Goal: Transaction & Acquisition: Download file/media

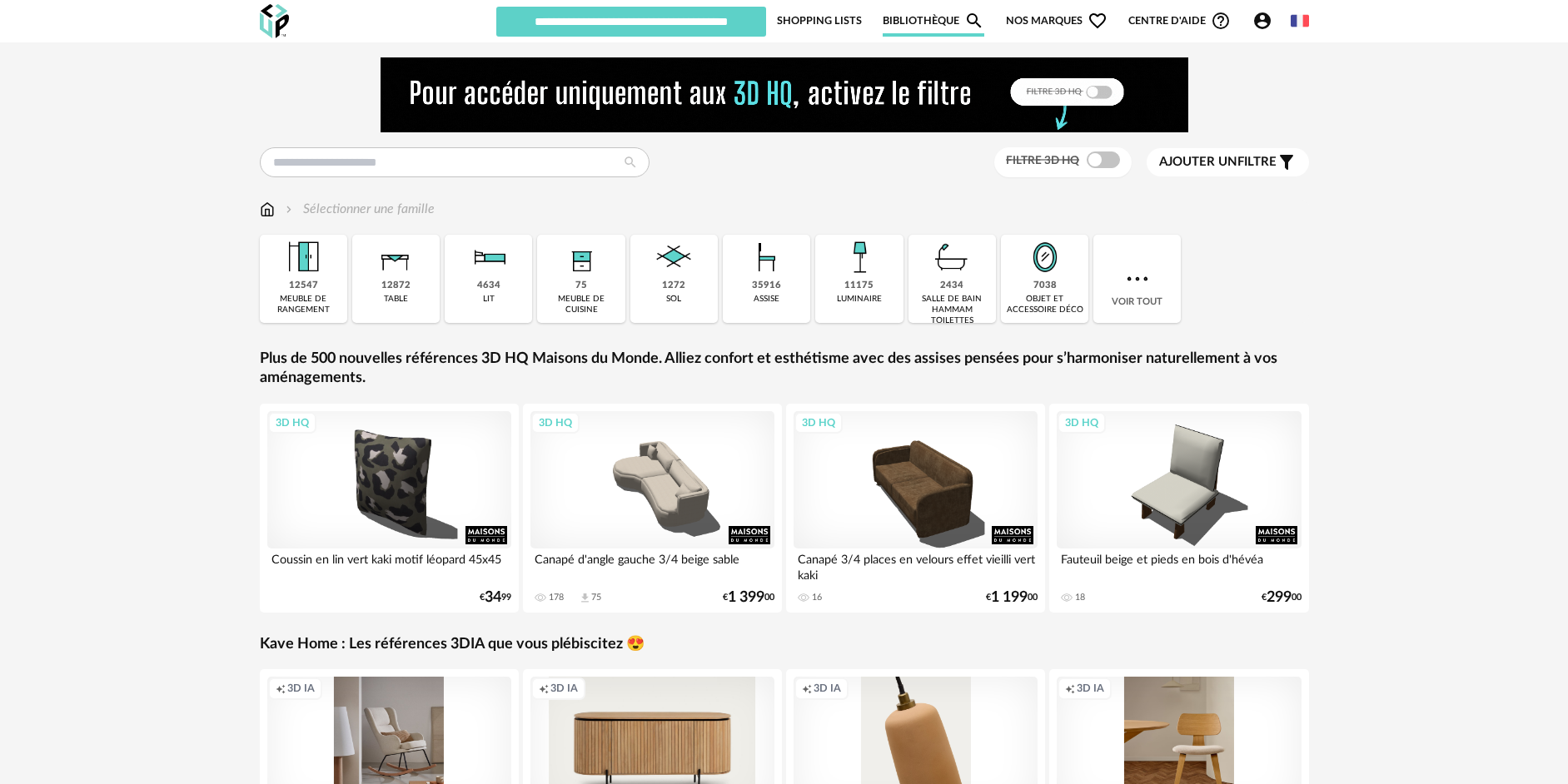
click at [864, 21] on span "Nos marques Heart Outline icon" at bounding box center [1056, 20] width 102 height 32
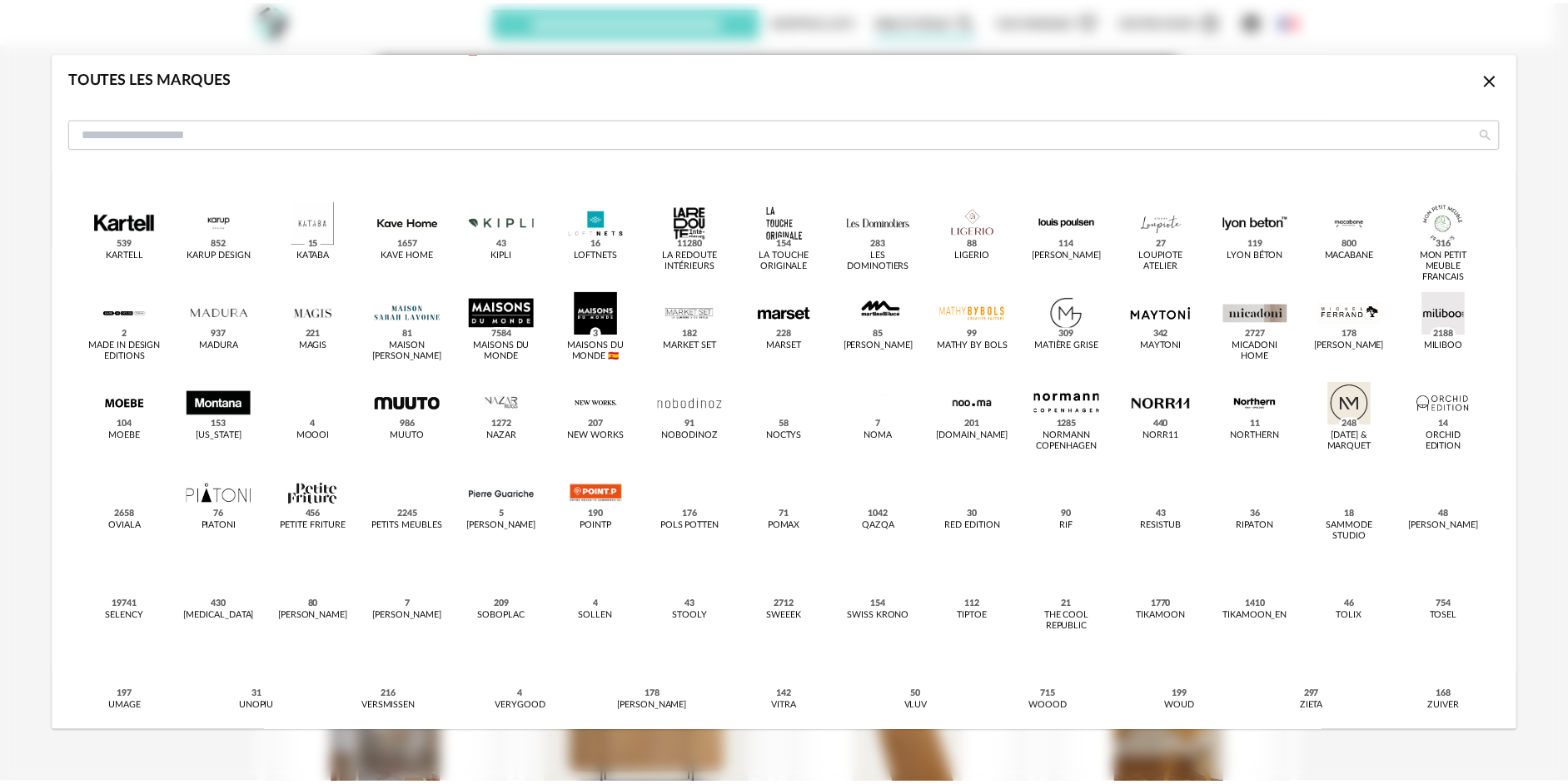
scroll to position [469, 0]
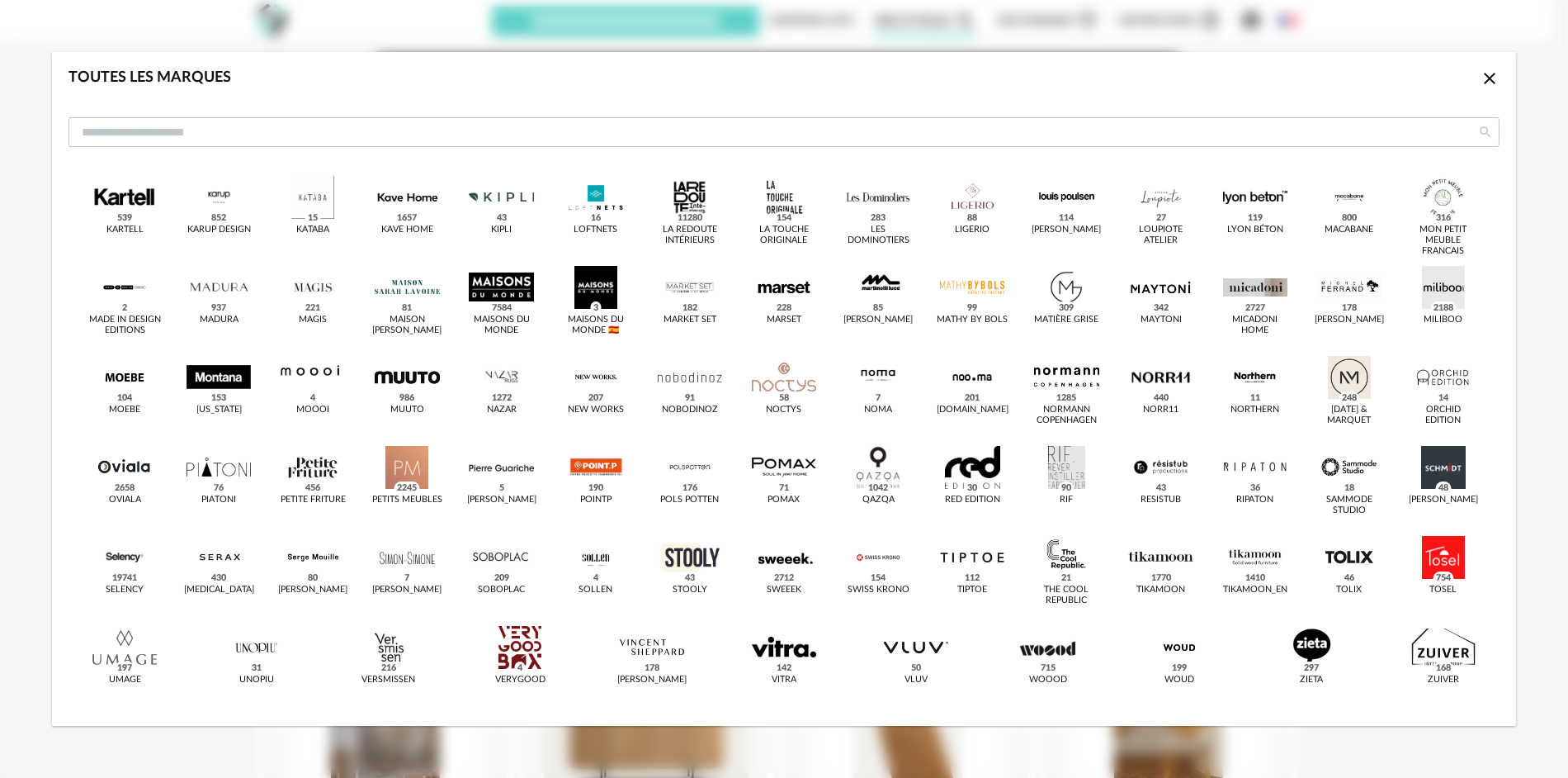
click at [856, 84] on icon "Close icon" at bounding box center [1489, 78] width 20 height 20
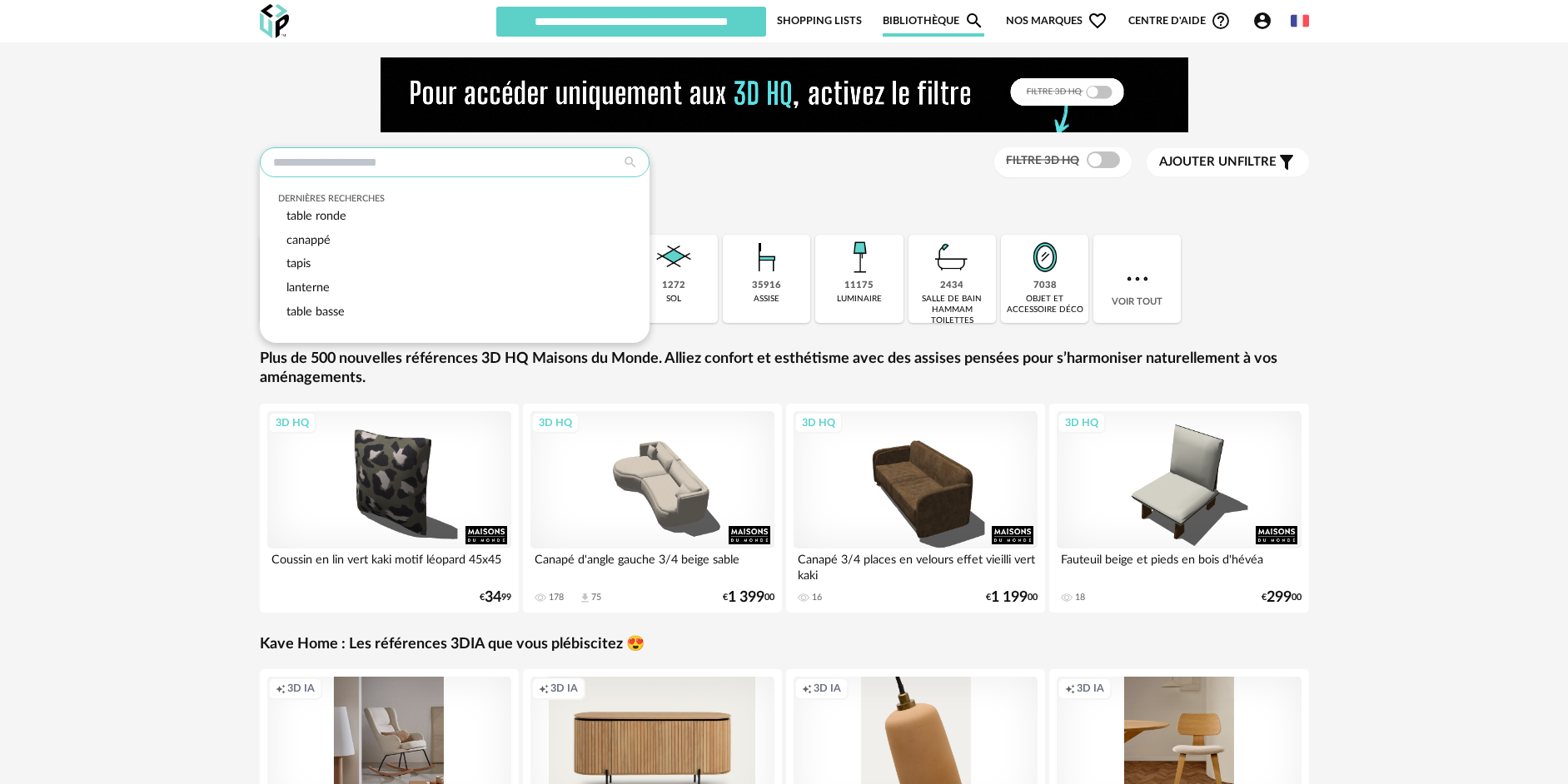
click at [477, 164] on input "text" at bounding box center [455, 161] width 390 height 30
click at [477, 165] on input "text" at bounding box center [455, 161] width 390 height 30
click at [696, 147] on div "Dernières recherches table ronde canappé tapis lanterne table basse Filtre 3D H…" at bounding box center [784, 162] width 1050 height 31
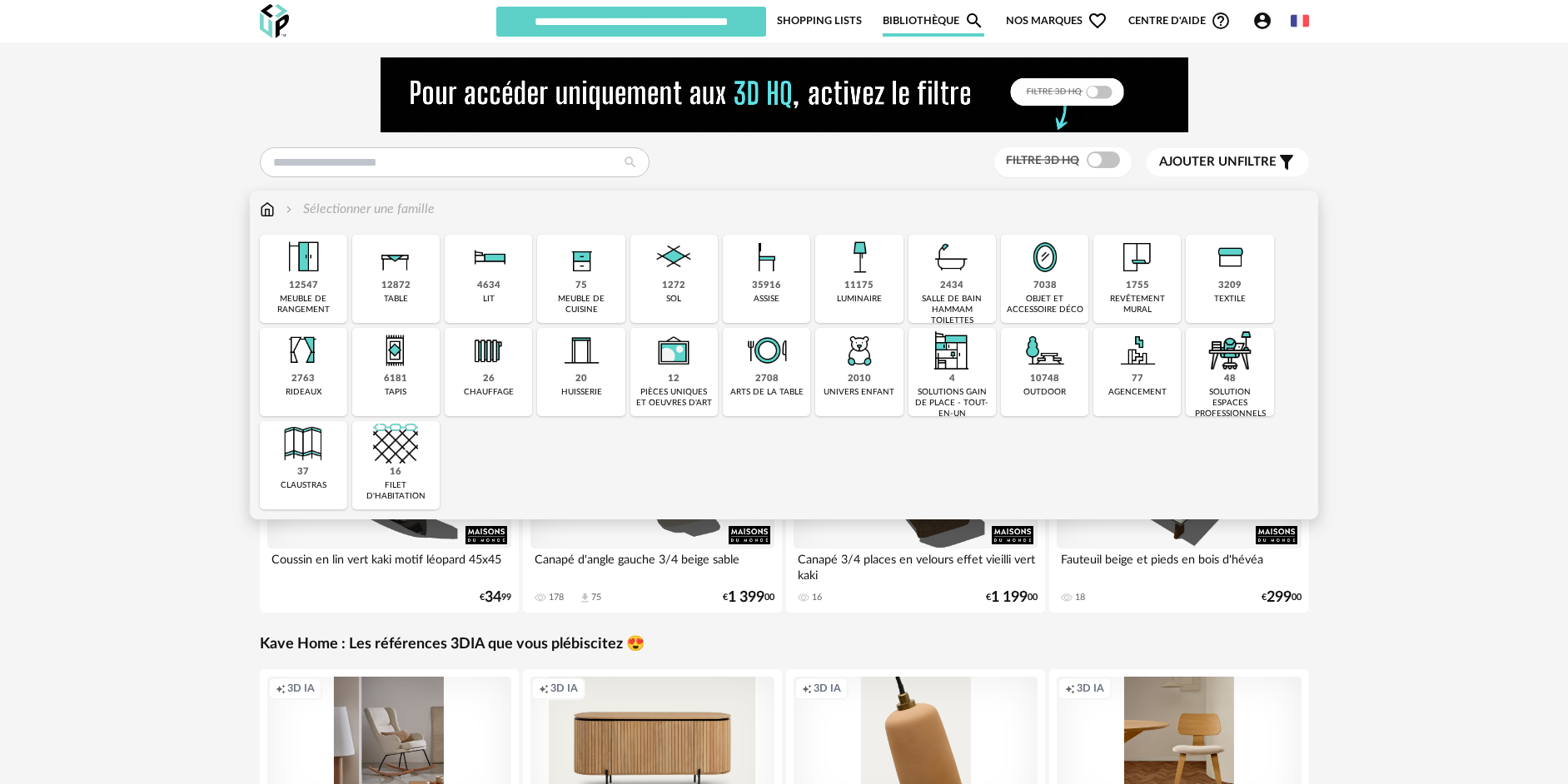
click at [758, 285] on div "35916" at bounding box center [766, 285] width 29 height 13
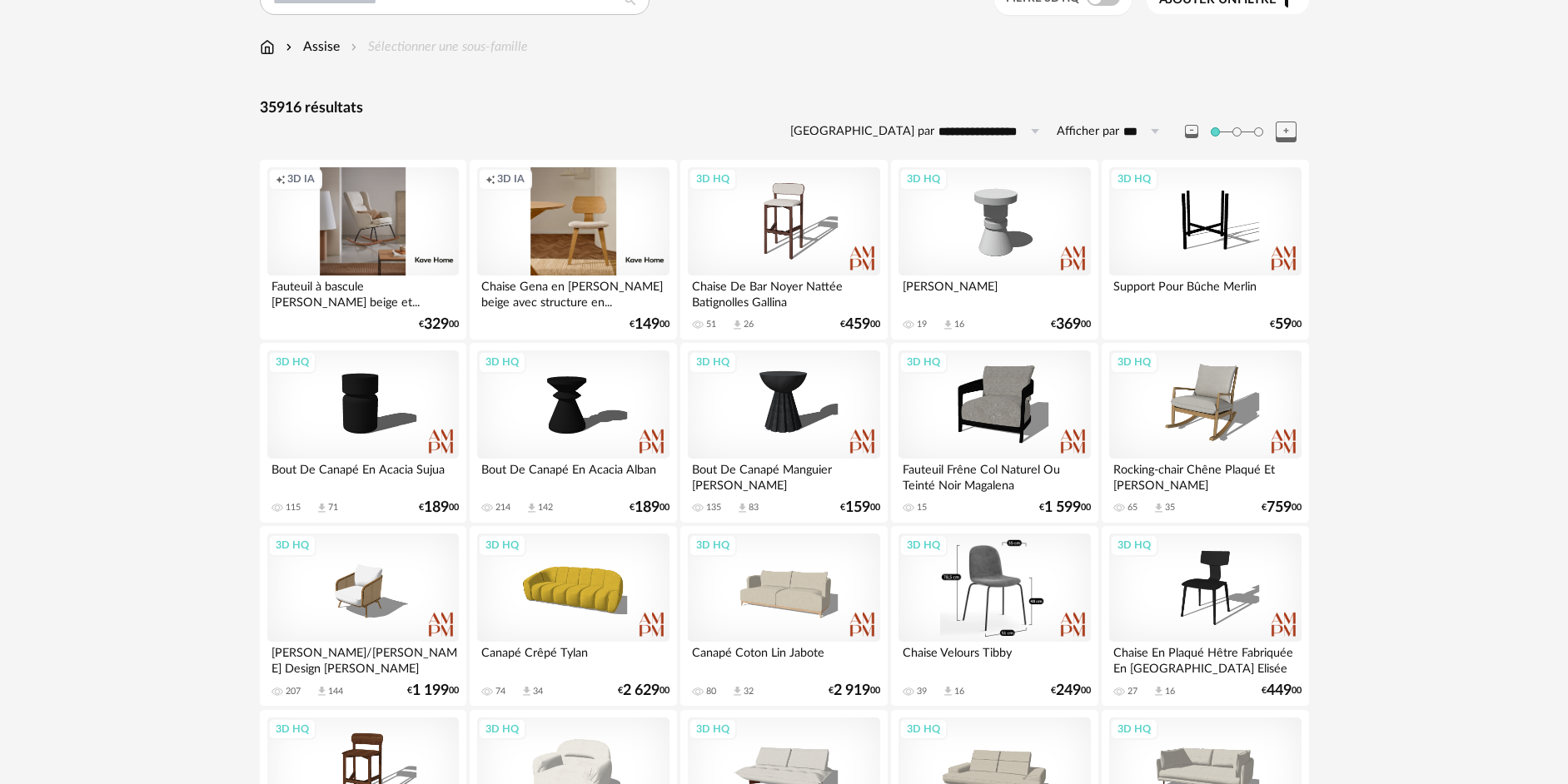
scroll to position [166, 0]
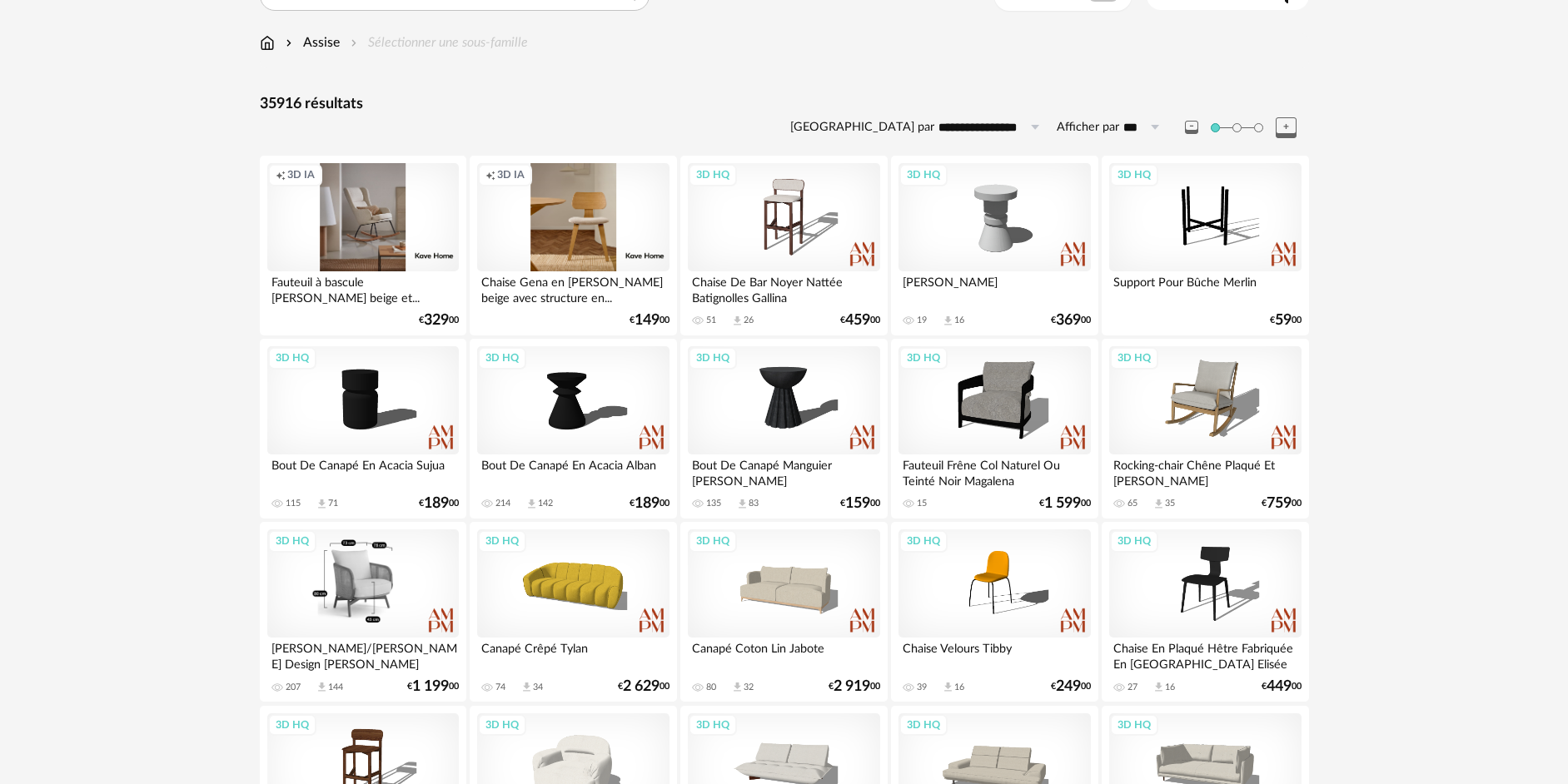
click at [370, 525] on div "3D HQ" at bounding box center [363, 583] width 192 height 108
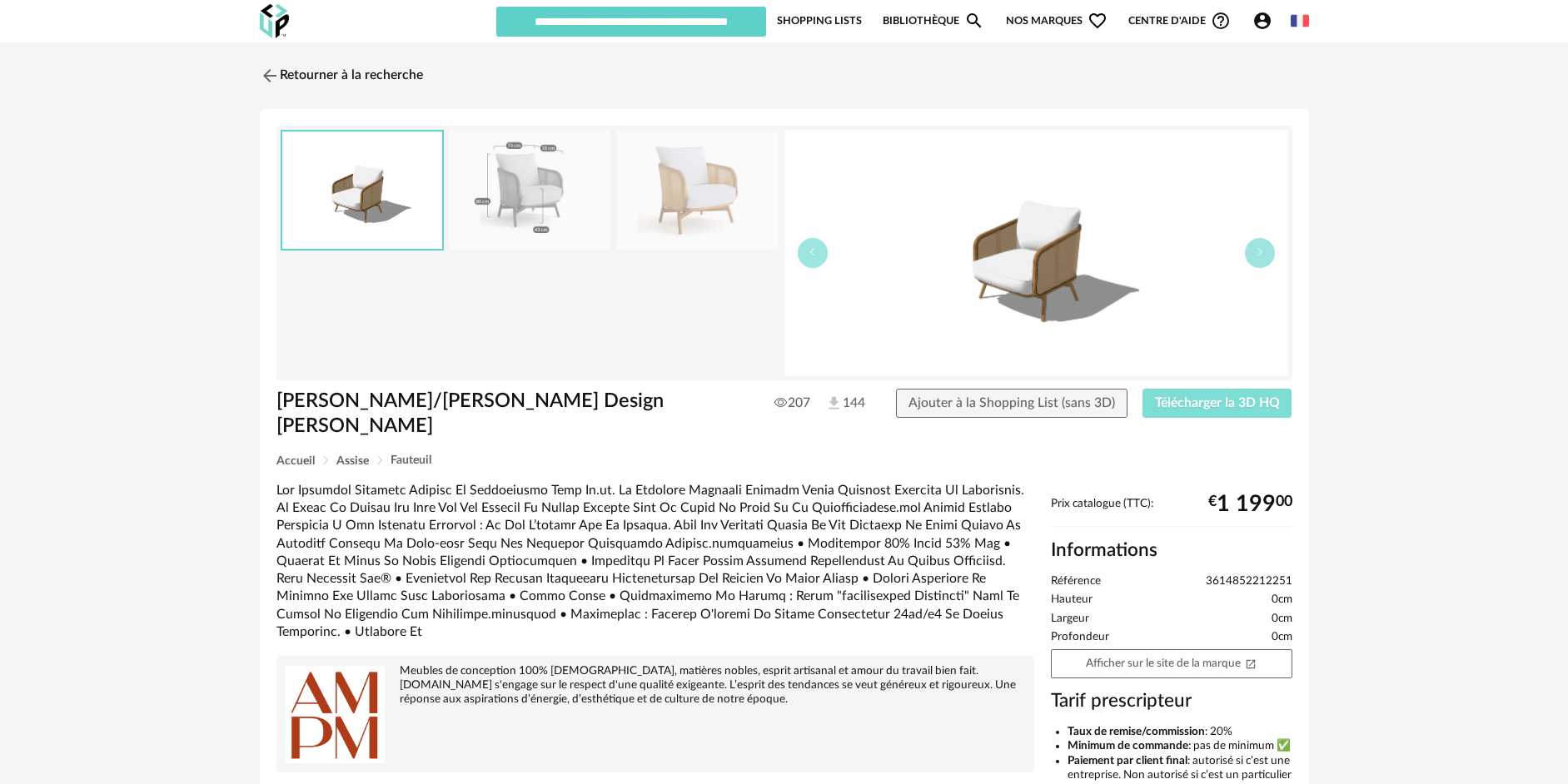
click at [864, 410] on button "Télécharger la 3D HQ" at bounding box center [1217, 403] width 150 height 30
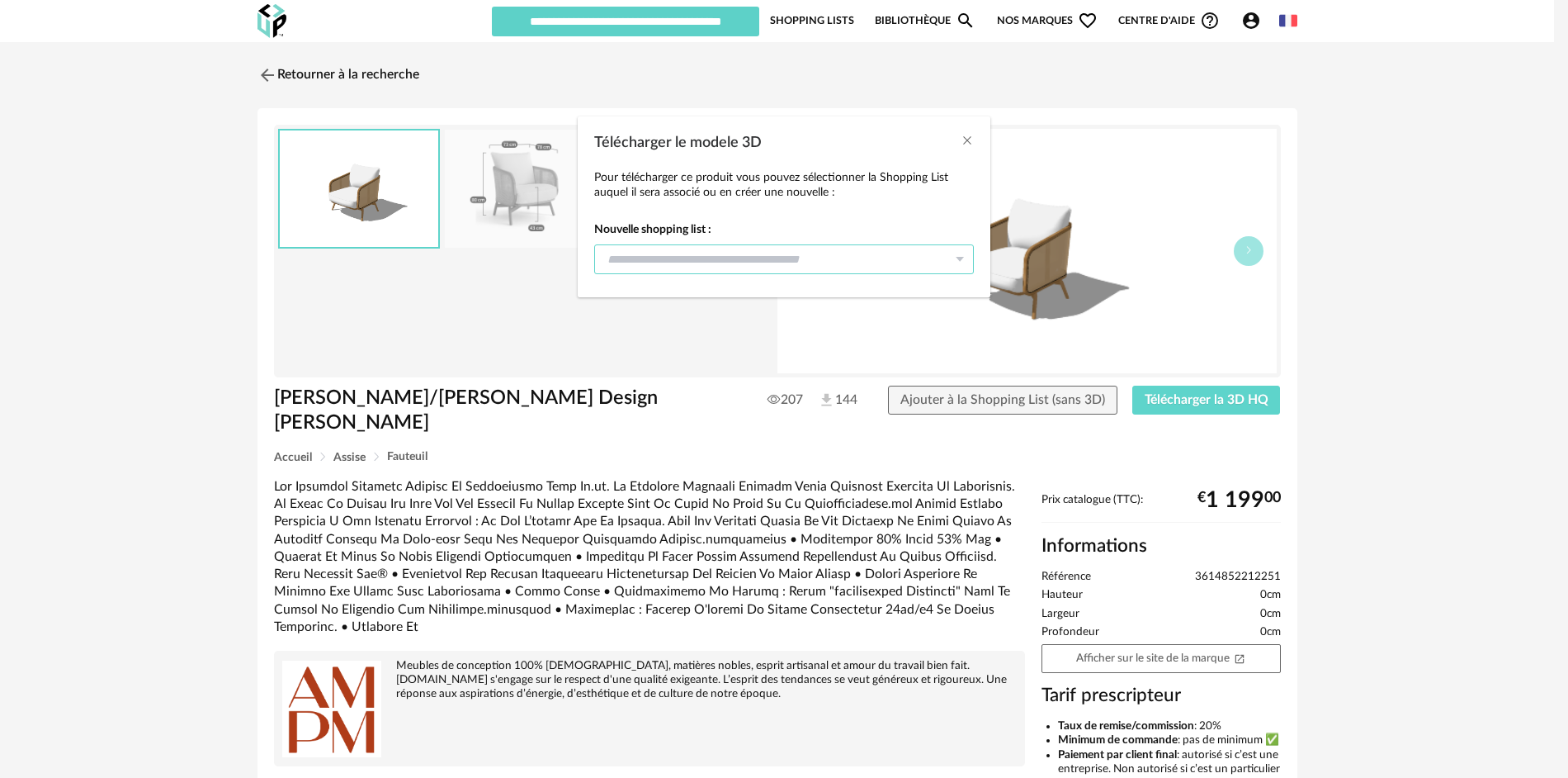
click at [856, 264] on input "Télécharger le modele 3D" at bounding box center [784, 259] width 380 height 30
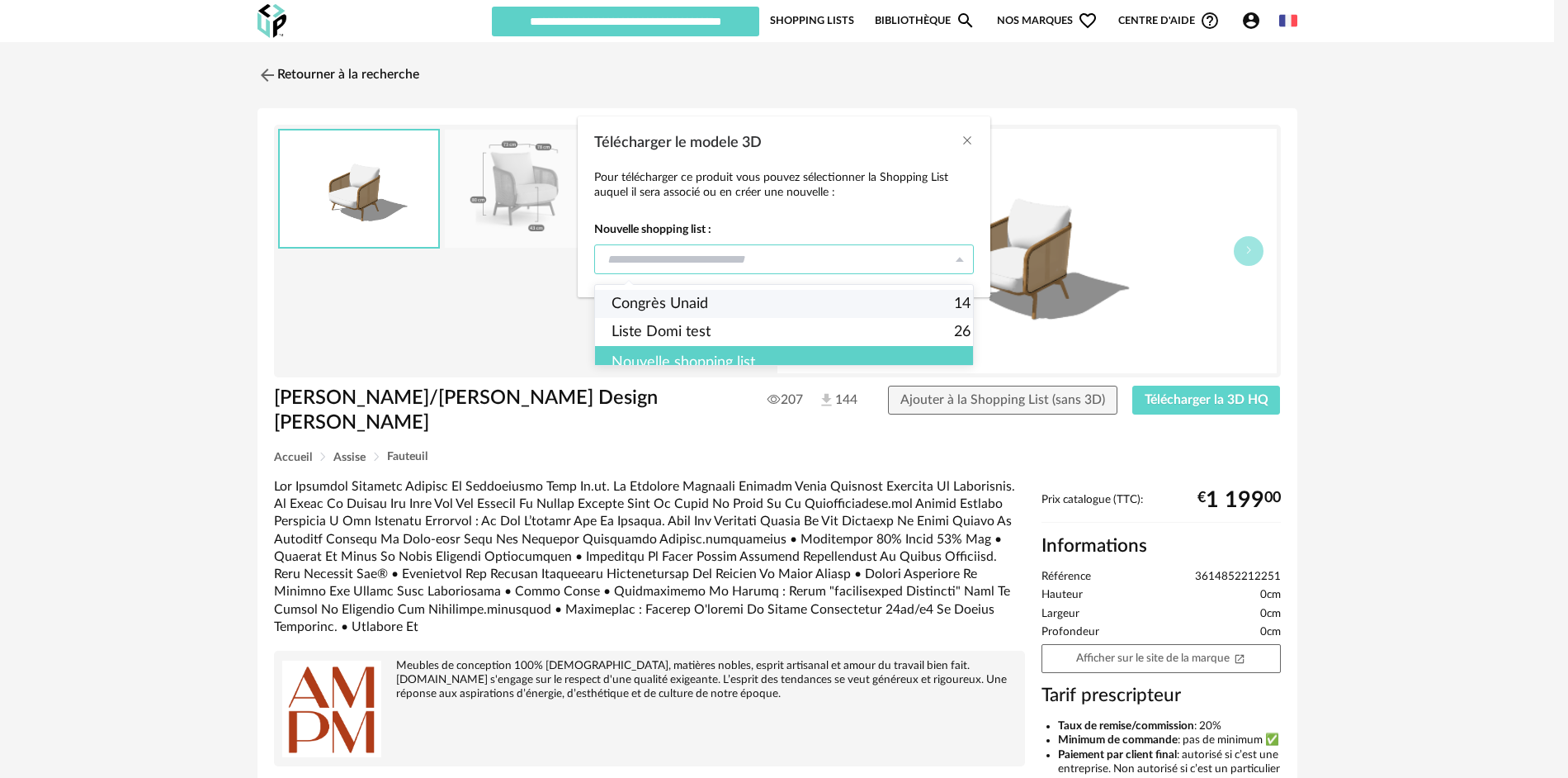
click at [624, 305] on span "Congrès Unaid" at bounding box center [660, 303] width 97 height 28
type input "**********"
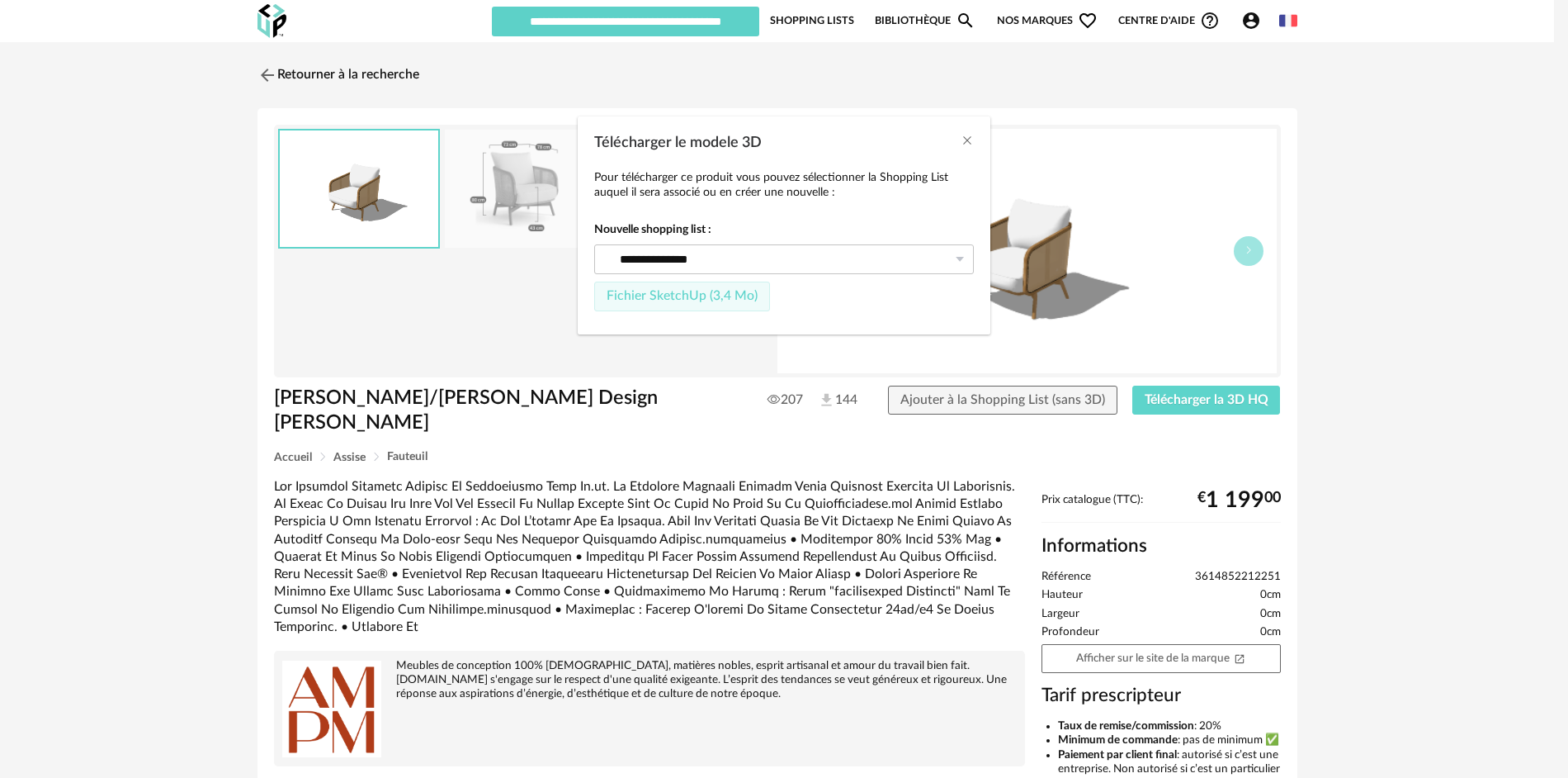
click at [670, 295] on span "Fichier SketchUp (3,4 Mo)" at bounding box center [683, 295] width 152 height 13
type input "**********"
